Goal: Use online tool/utility: Utilize a website feature to perform a specific function

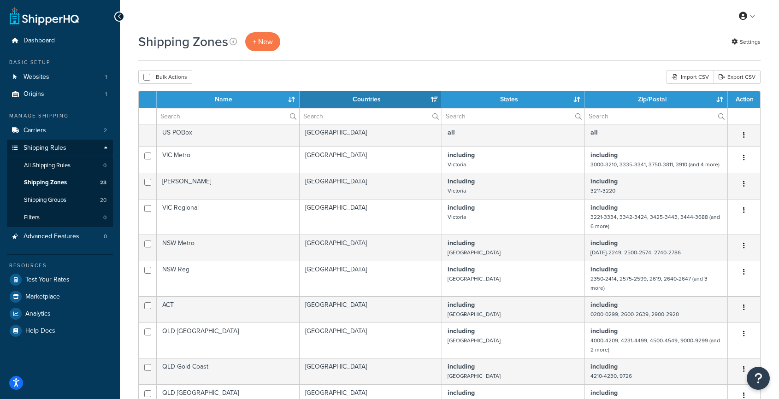
select select "15"
click at [737, 82] on link "Export CSV" at bounding box center [737, 77] width 47 height 14
select select "15"
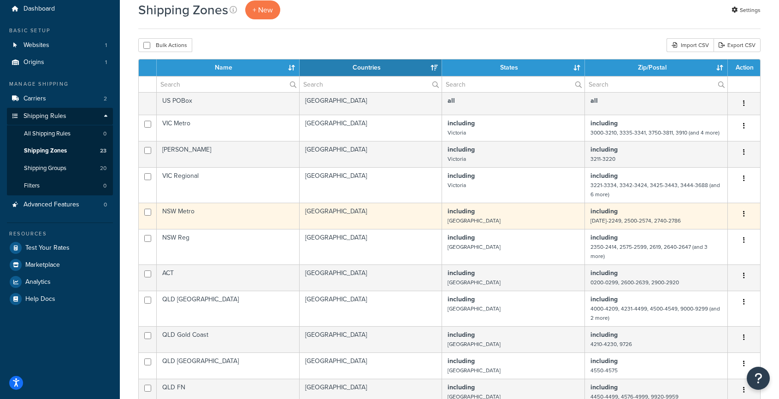
scroll to position [33, 0]
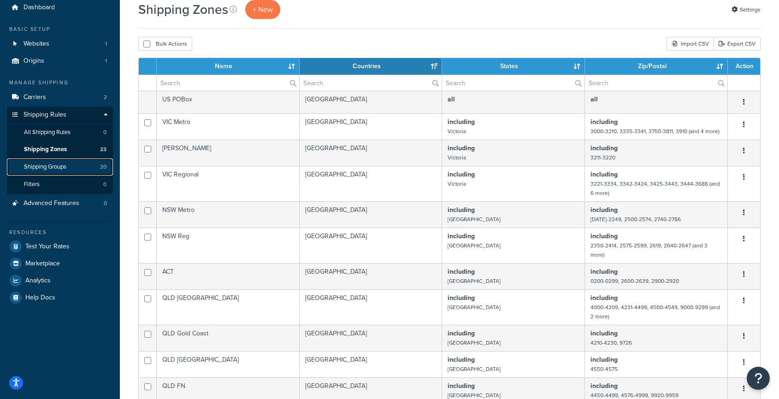
click at [49, 170] on span "Shipping Groups" at bounding box center [45, 167] width 42 height 8
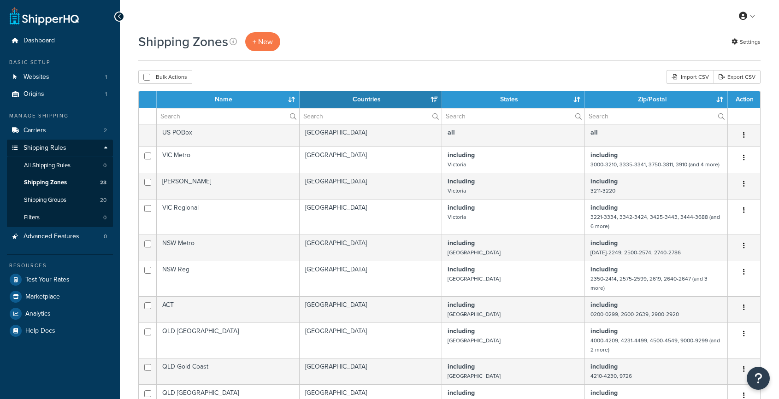
select select "15"
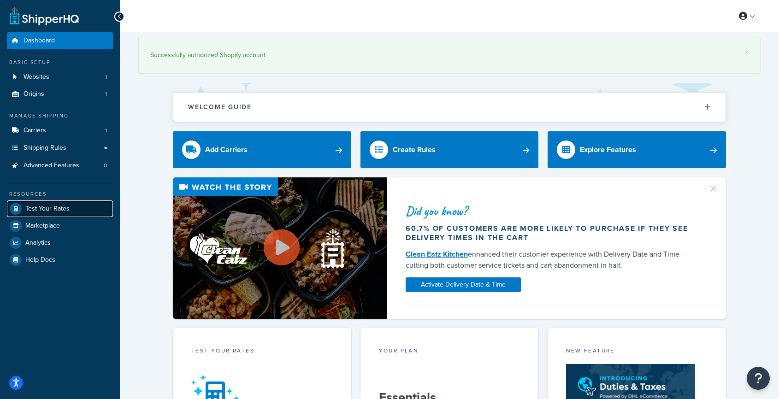
click at [47, 208] on span "Test Your Rates" at bounding box center [47, 209] width 44 height 8
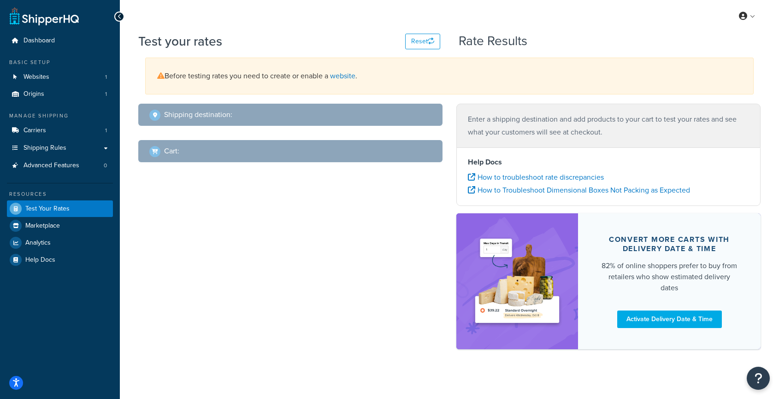
select select "TX"
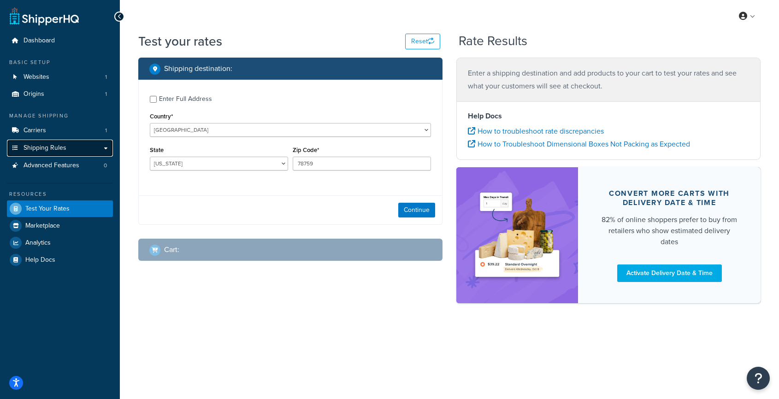
click at [48, 142] on link "Shipping Rules" at bounding box center [60, 148] width 106 height 17
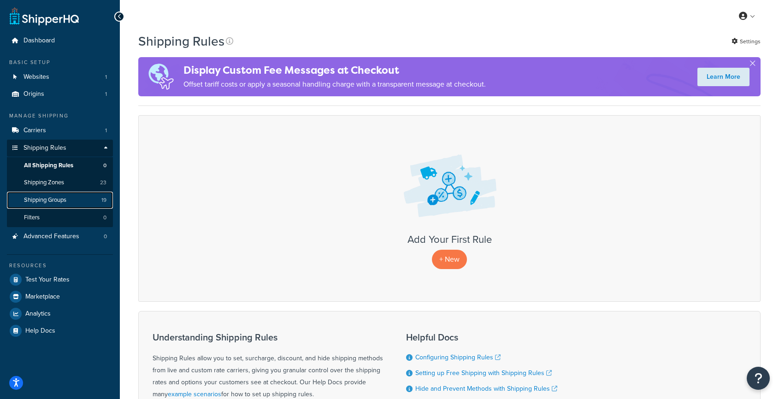
click at [64, 198] on span "Shipping Groups" at bounding box center [45, 200] width 42 height 8
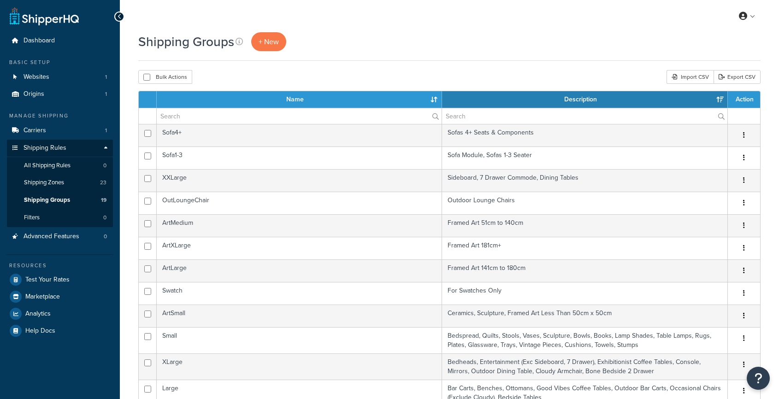
select select "15"
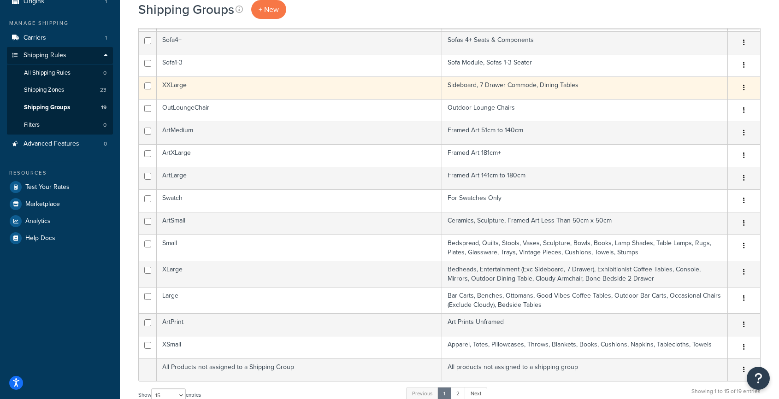
scroll to position [92, 0]
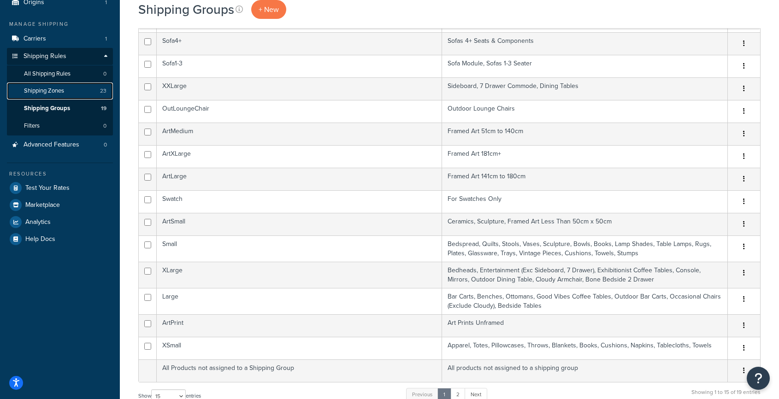
click at [65, 95] on link "Shipping Zones 23" at bounding box center [60, 91] width 106 height 17
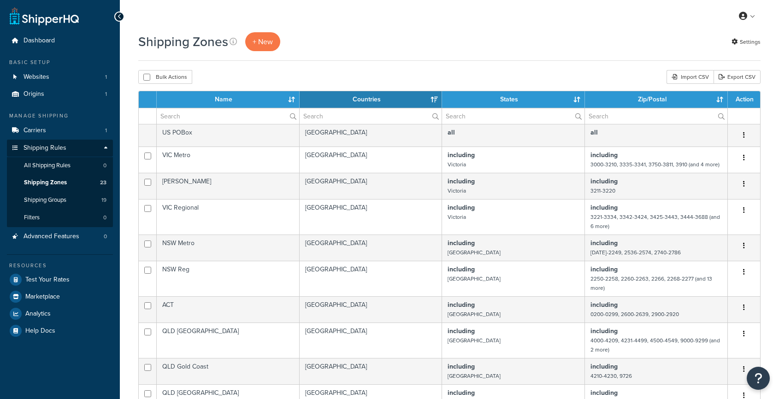
select select "15"
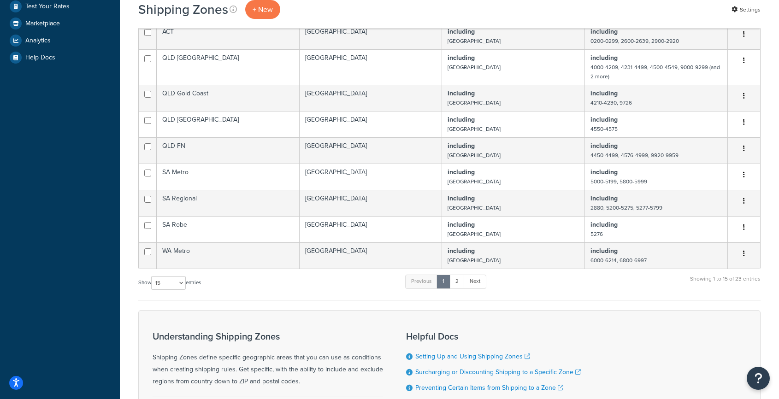
scroll to position [285, 0]
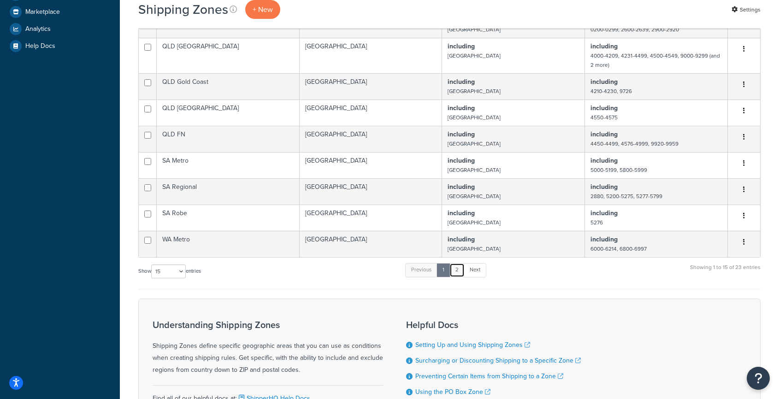
click at [462, 272] on link "2" at bounding box center [456, 270] width 15 height 14
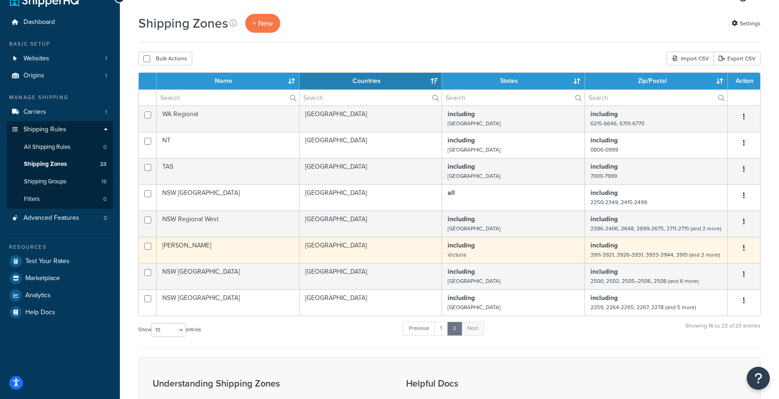
scroll to position [18, 0]
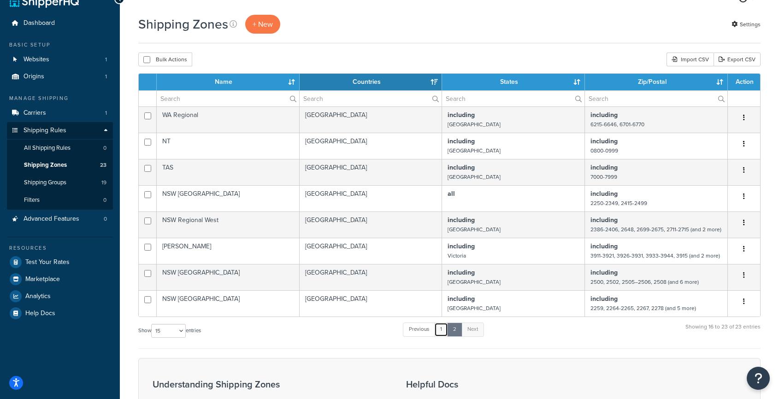
click at [446, 329] on link "1" at bounding box center [441, 330] width 14 height 14
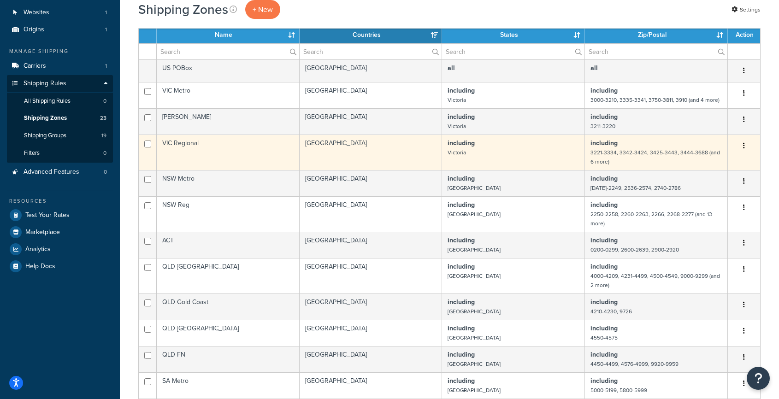
scroll to position [66, 0]
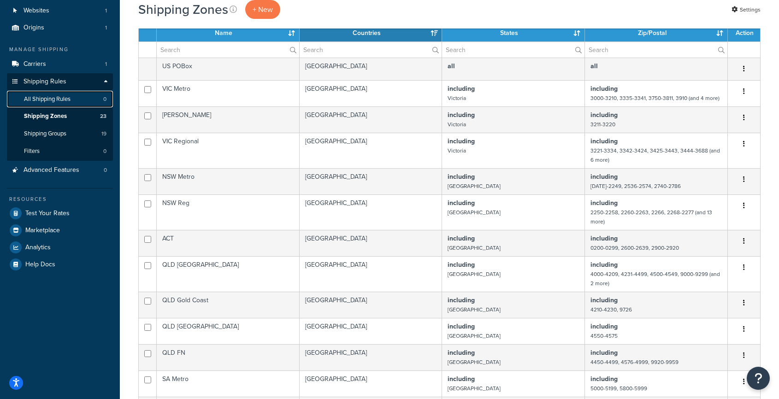
click at [57, 104] on link "All Shipping Rules 0" at bounding box center [60, 99] width 106 height 17
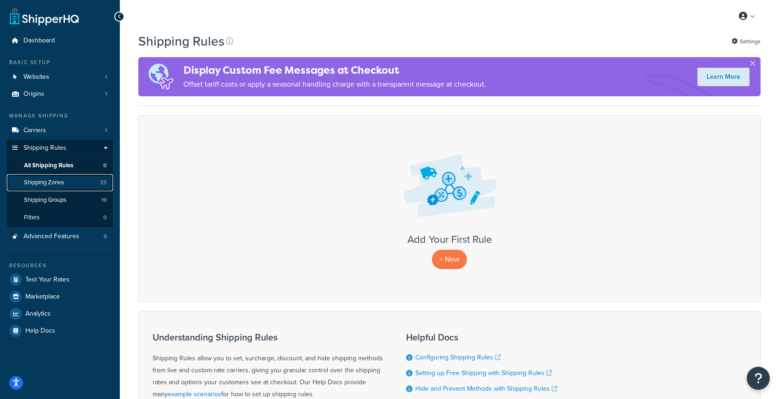
click at [46, 179] on span "Shipping Zones" at bounding box center [44, 183] width 40 height 8
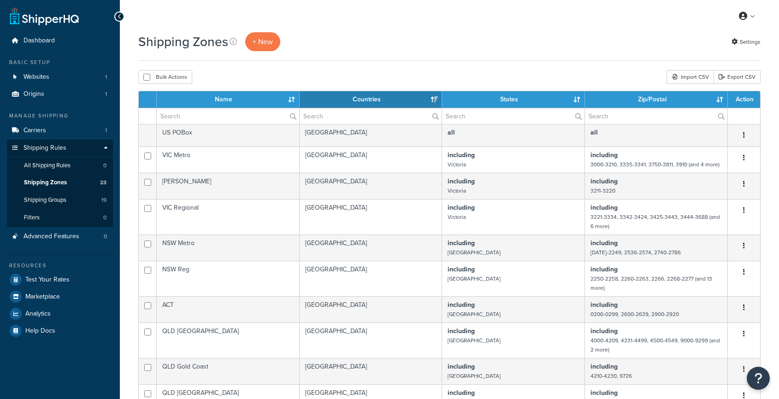
select select "15"
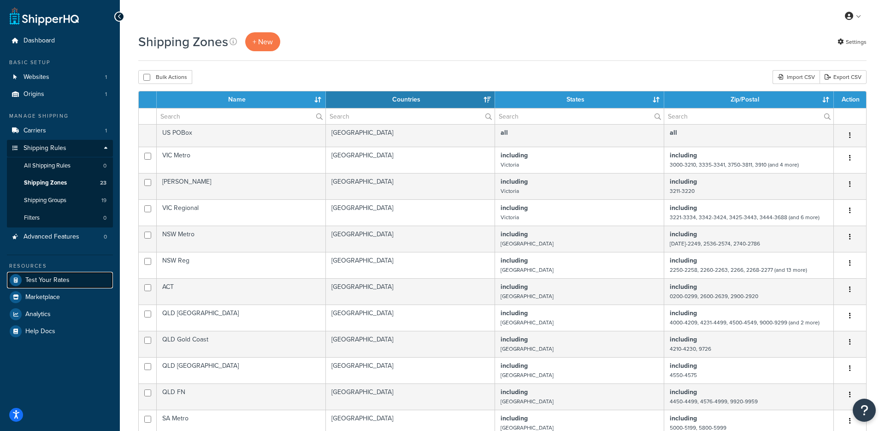
click at [45, 277] on span "Test Your Rates" at bounding box center [47, 280] width 44 height 8
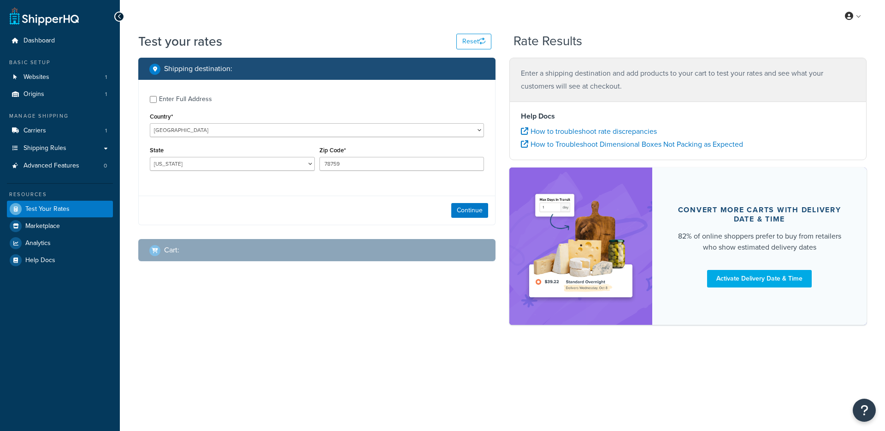
select select "[GEOGRAPHIC_DATA]"
click at [173, 132] on select "United States United Kingdom Afghanistan Åland Islands Albania Algeria American…" at bounding box center [317, 130] width 334 height 14
select select "AU"
click at [150, 123] on select "United States United Kingdom Afghanistan Åland Islands Albania Algeria American…" at bounding box center [317, 130] width 334 height 14
click at [196, 163] on select "Australian Capital Territory New South Wales Northern Territory Queensland Sout…" at bounding box center [232, 164] width 165 height 14
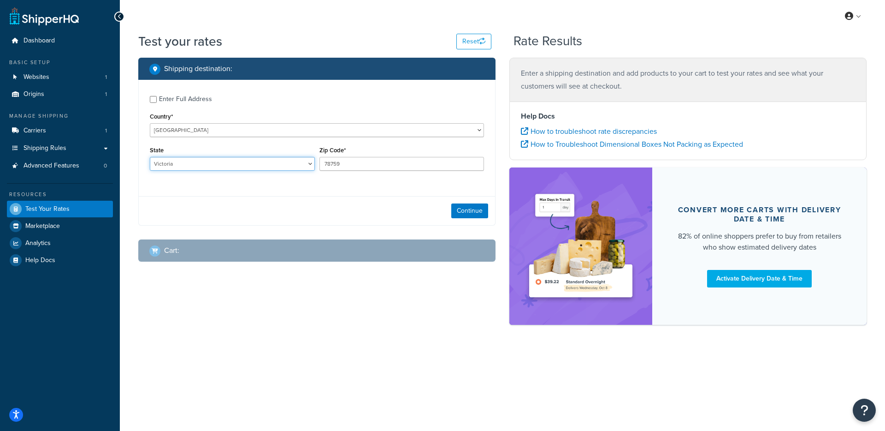
click at [150, 157] on select "Australian Capital Territory New South Wales Northern Territory Queensland Sout…" at bounding box center [232, 164] width 165 height 14
click at [337, 164] on input "78759" at bounding box center [401, 164] width 165 height 14
select select "ACT"
click at [337, 164] on input "78759" at bounding box center [401, 164] width 165 height 14
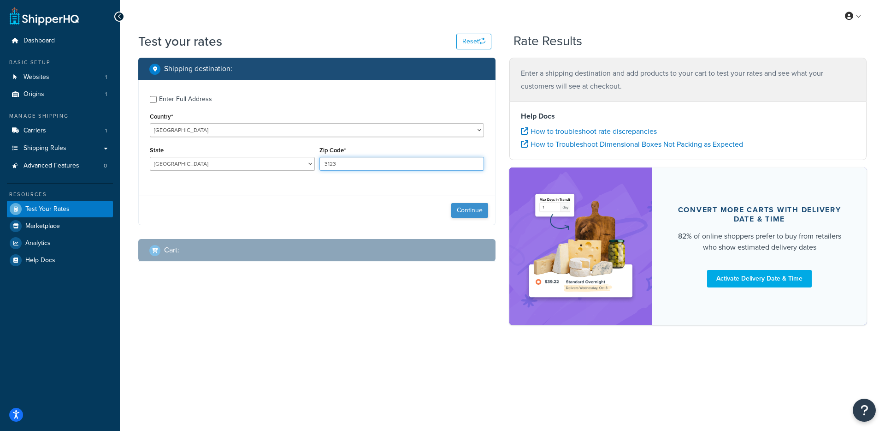
type input "3123"
click at [476, 209] on button "Continue" at bounding box center [469, 210] width 37 height 15
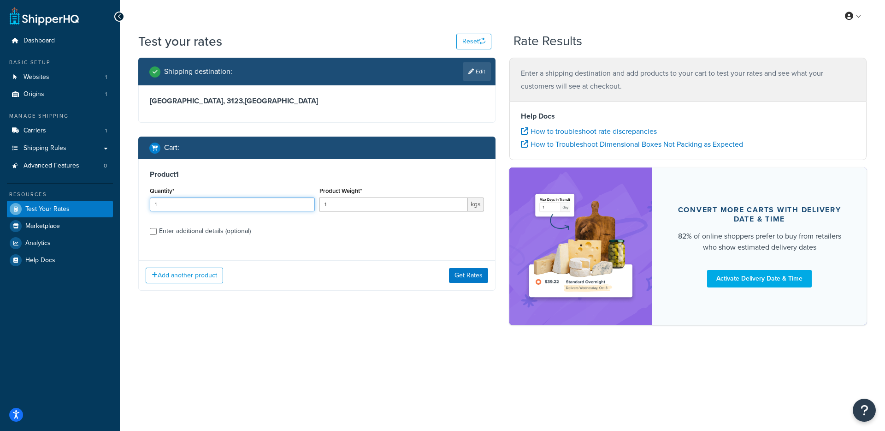
click at [210, 204] on input "1" at bounding box center [232, 204] width 165 height 14
click at [165, 272] on button "Add another product" at bounding box center [184, 275] width 77 height 16
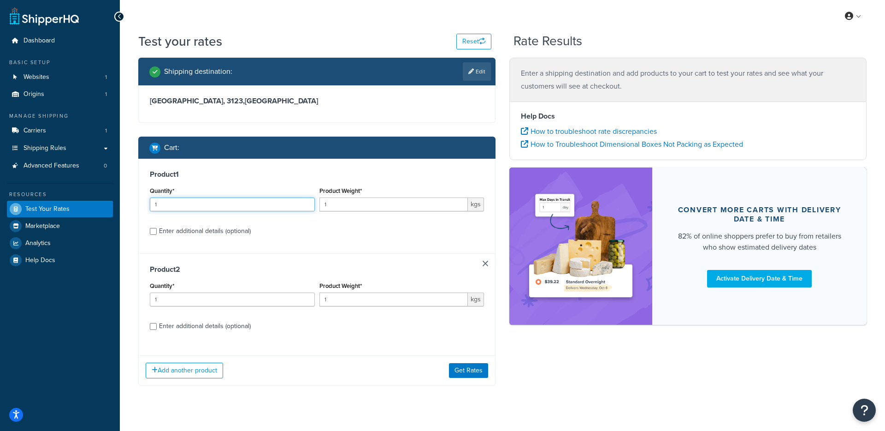
click at [310, 203] on input "1" at bounding box center [232, 204] width 165 height 14
click at [347, 202] on input "1" at bounding box center [393, 204] width 149 height 14
type input "0"
click at [461, 205] on input "0" at bounding box center [393, 204] width 149 height 14
click at [172, 233] on label "Enter additional details (optional)" at bounding box center [321, 230] width 325 height 15
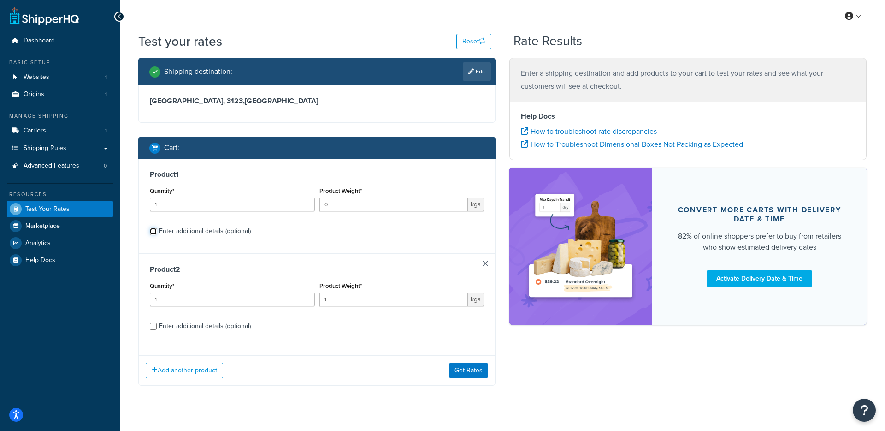
click at [157, 233] on input "Enter additional details (optional)" at bounding box center [153, 231] width 7 height 7
checkbox input "true"
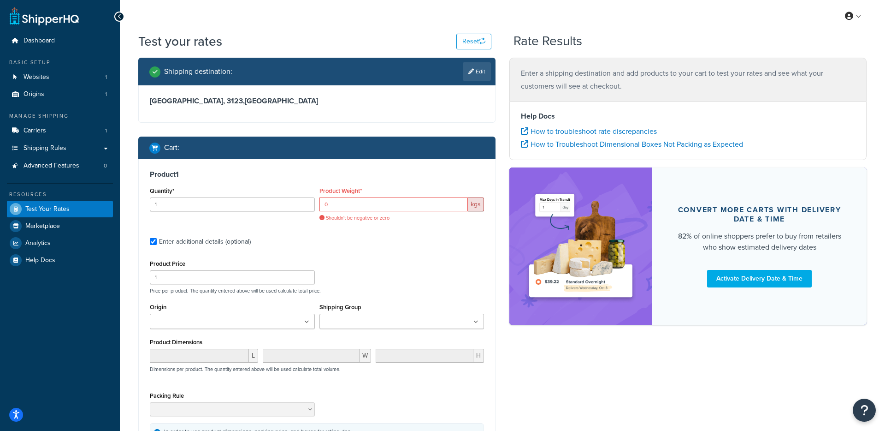
click at [172, 233] on label "Enter additional details (optional)" at bounding box center [321, 240] width 325 height 15
click at [157, 238] on input "Enter additional details (optional)" at bounding box center [153, 241] width 7 height 7
checkbox input "false"
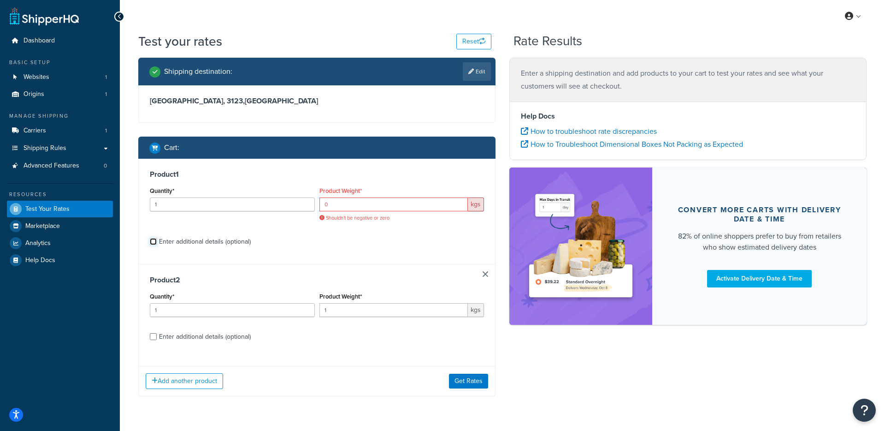
scroll to position [26, 0]
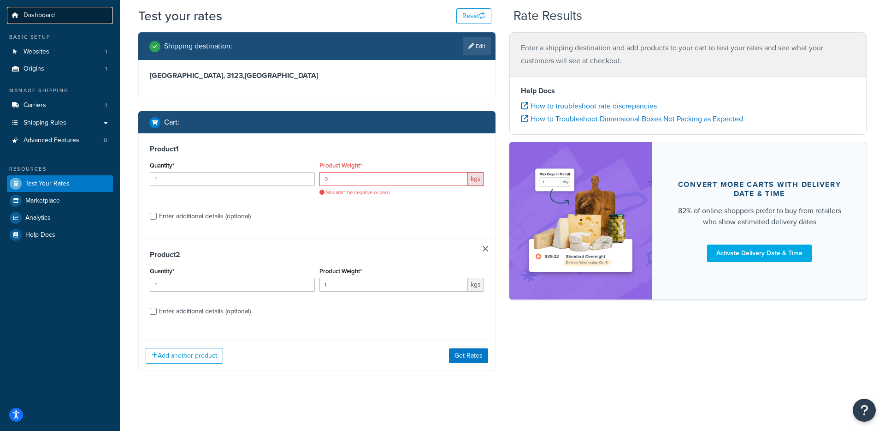
click at [55, 10] on link "Dashboard" at bounding box center [60, 15] width 106 height 17
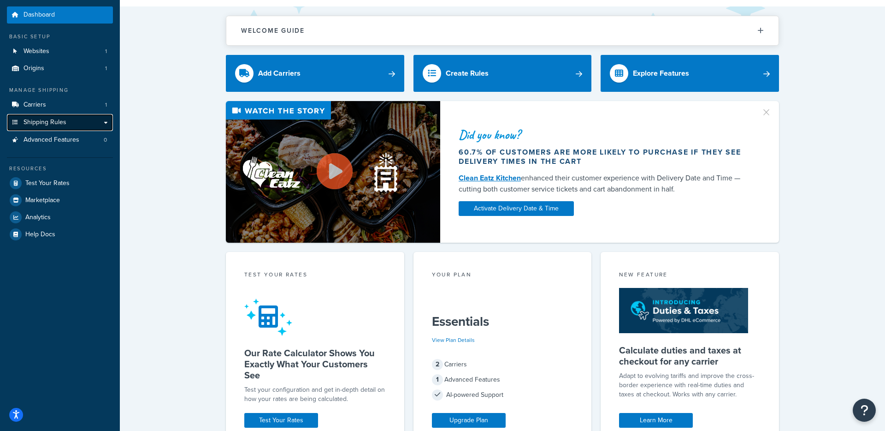
click at [54, 121] on span "Shipping Rules" at bounding box center [45, 122] width 43 height 8
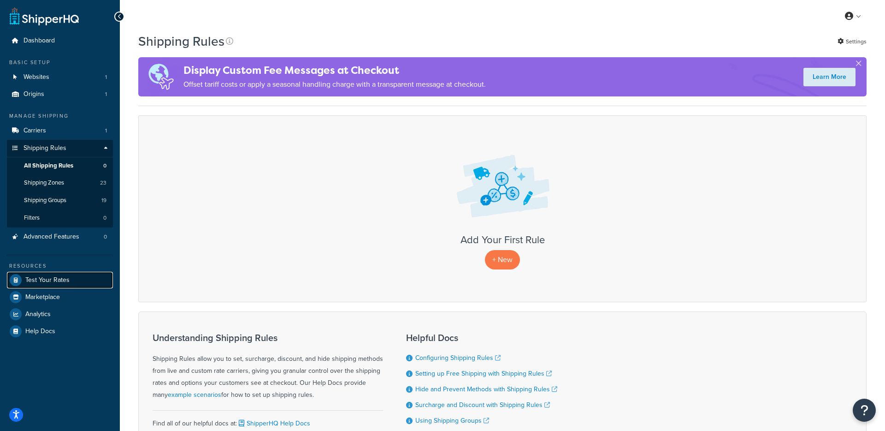
click at [47, 278] on span "Test Your Rates" at bounding box center [47, 280] width 44 height 8
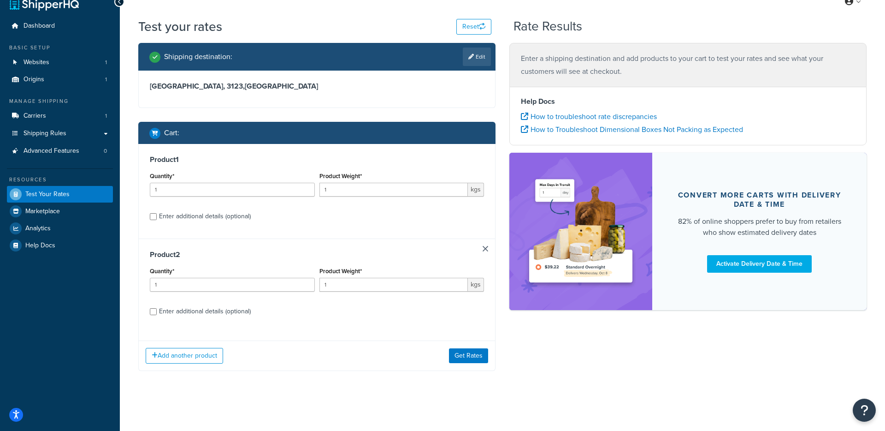
scroll to position [15, 0]
click at [187, 356] on button "Add another product" at bounding box center [184, 356] width 77 height 16
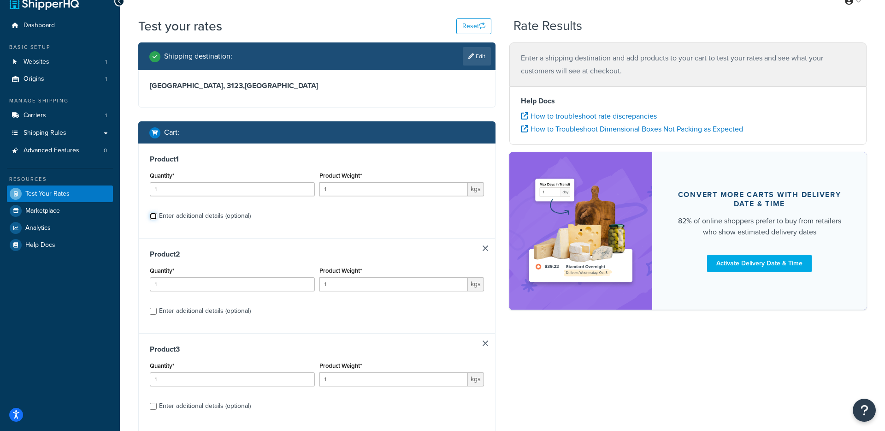
click at [156, 217] on input "Enter additional details (optional)" at bounding box center [153, 216] width 7 height 7
checkbox input "true"
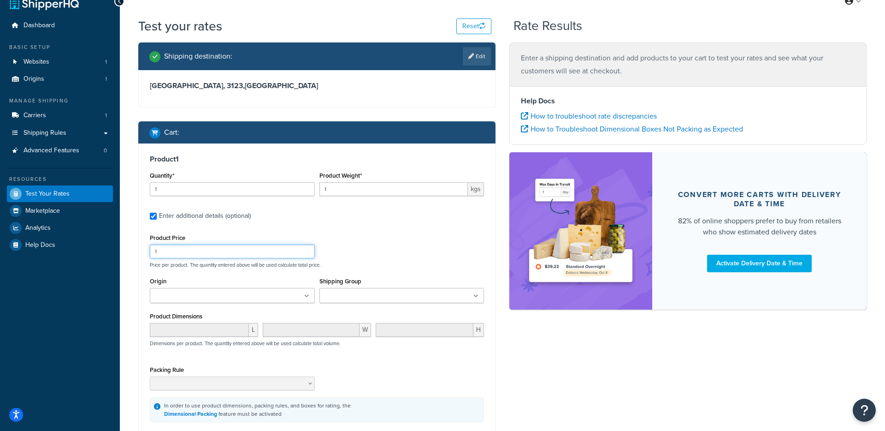
click at [208, 247] on input "1" at bounding box center [232, 251] width 165 height 14
click at [192, 289] on ul at bounding box center [232, 295] width 165 height 15
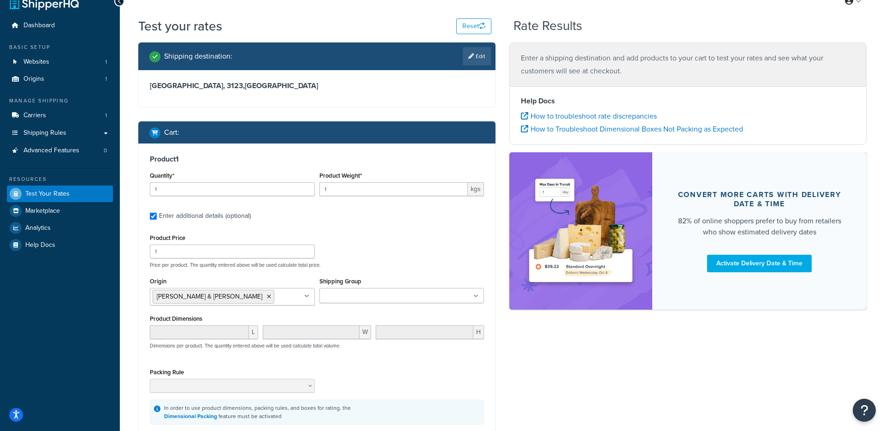
click at [364, 300] on input "Shipping Group" at bounding box center [363, 296] width 82 height 10
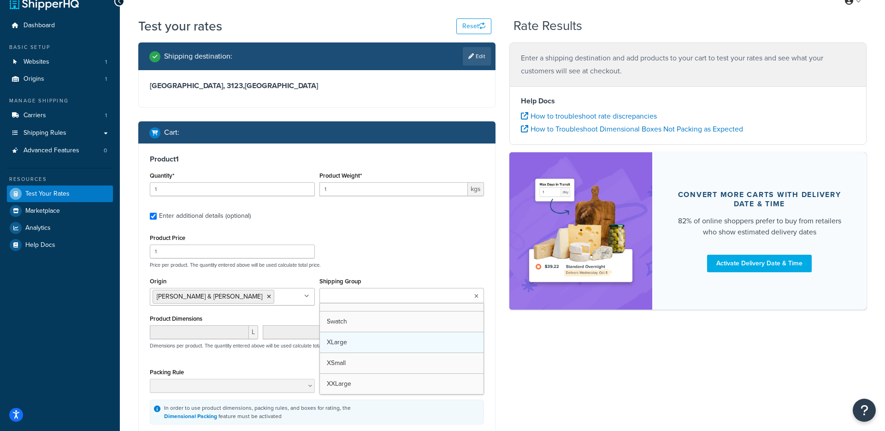
scroll to position [261, 0]
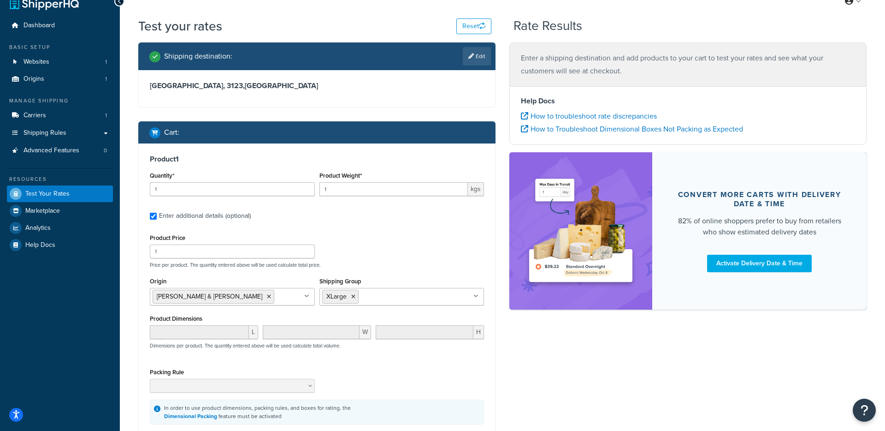
click at [288, 318] on div "Product Dimensions L W H Dimensions per product. The quantity entered above wil…" at bounding box center [317, 335] width 334 height 47
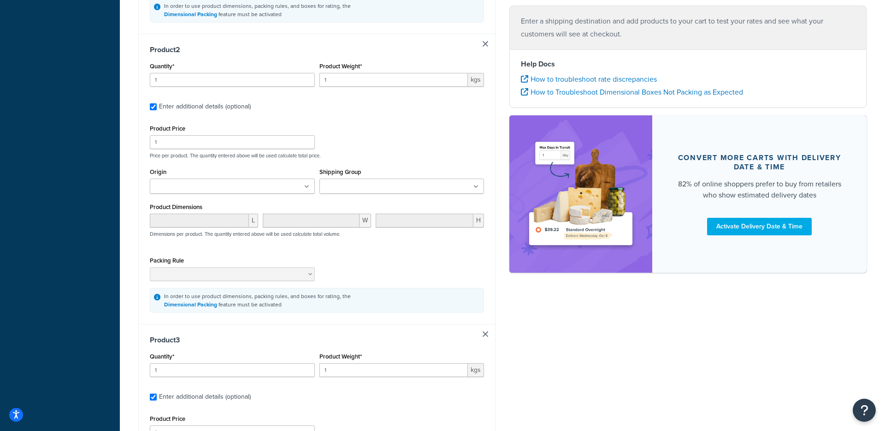
scroll to position [700, 0]
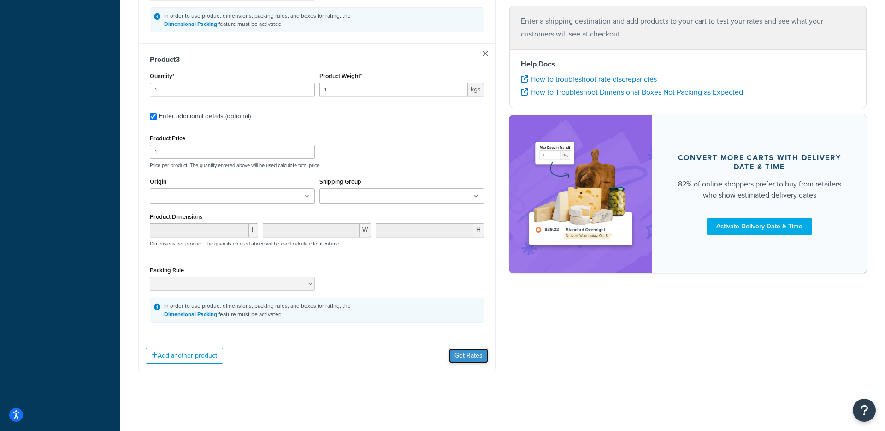
click at [466, 354] on button "Get Rates" at bounding box center [468, 355] width 39 height 15
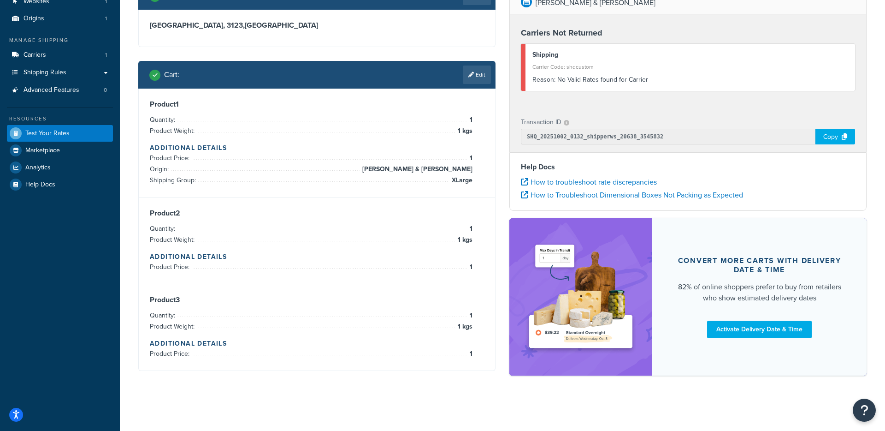
scroll to position [0, 0]
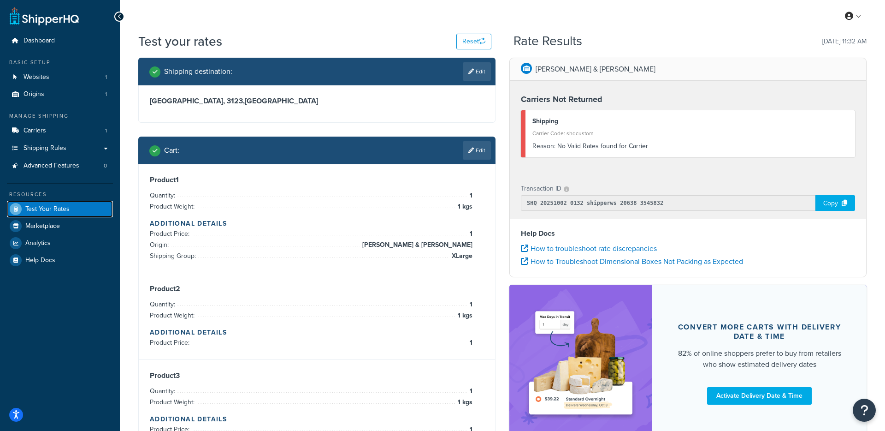
click at [38, 206] on span "Test Your Rates" at bounding box center [47, 209] width 44 height 8
click at [461, 37] on button "Reset" at bounding box center [473, 42] width 35 height 16
select select "[GEOGRAPHIC_DATA]"
